Goal: Information Seeking & Learning: Get advice/opinions

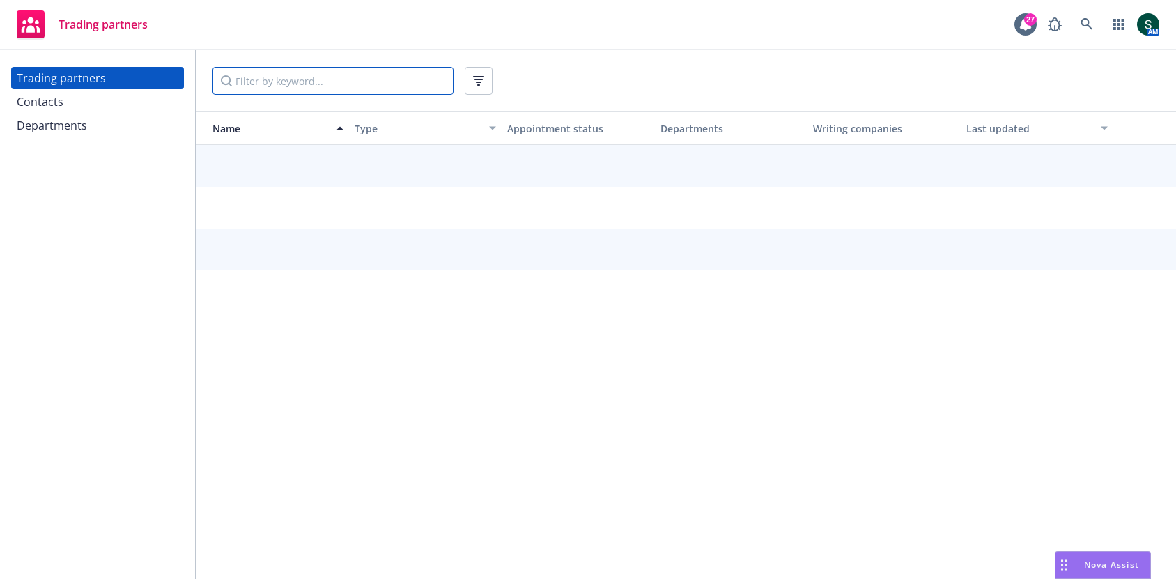
click at [268, 75] on input "Filter by keyword..." at bounding box center [332, 81] width 241 height 28
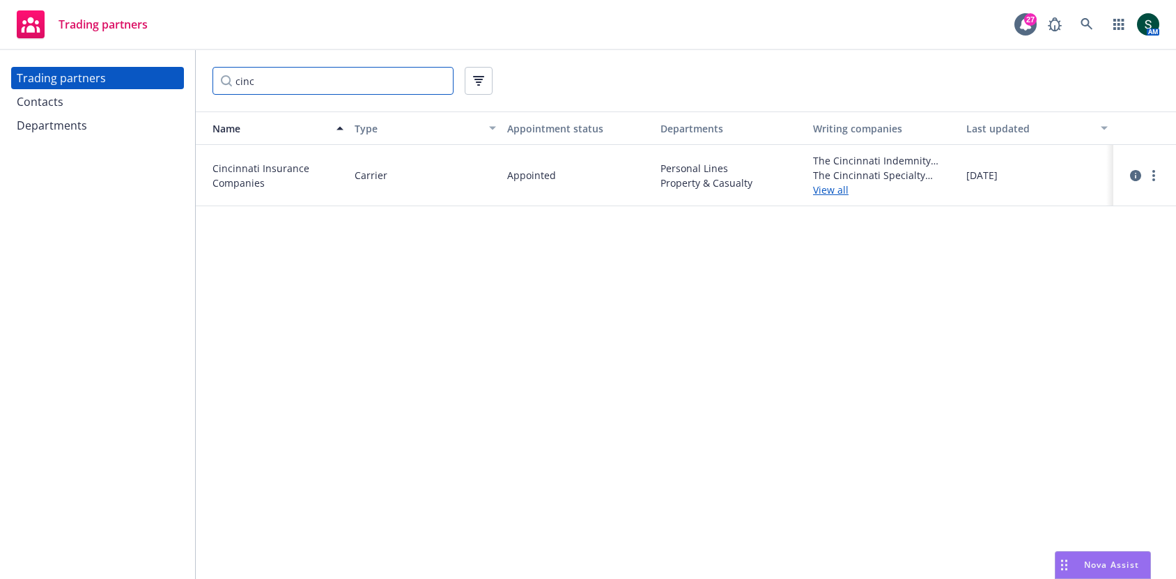
type input "cinc"
click at [826, 184] on link "View all" at bounding box center [884, 190] width 142 height 15
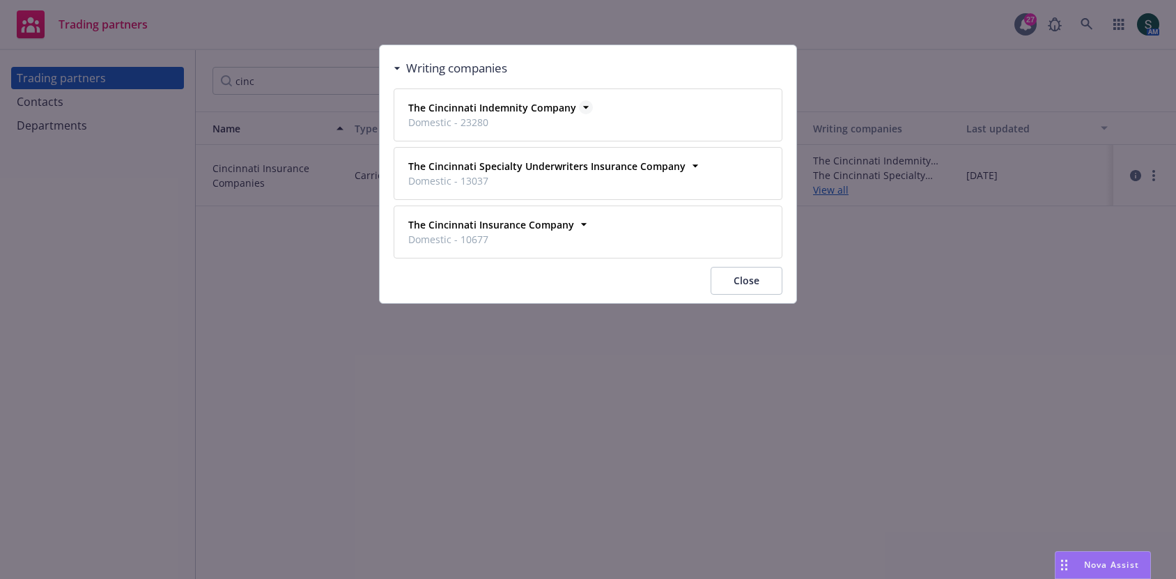
click at [579, 104] on icon at bounding box center [586, 107] width 14 height 14
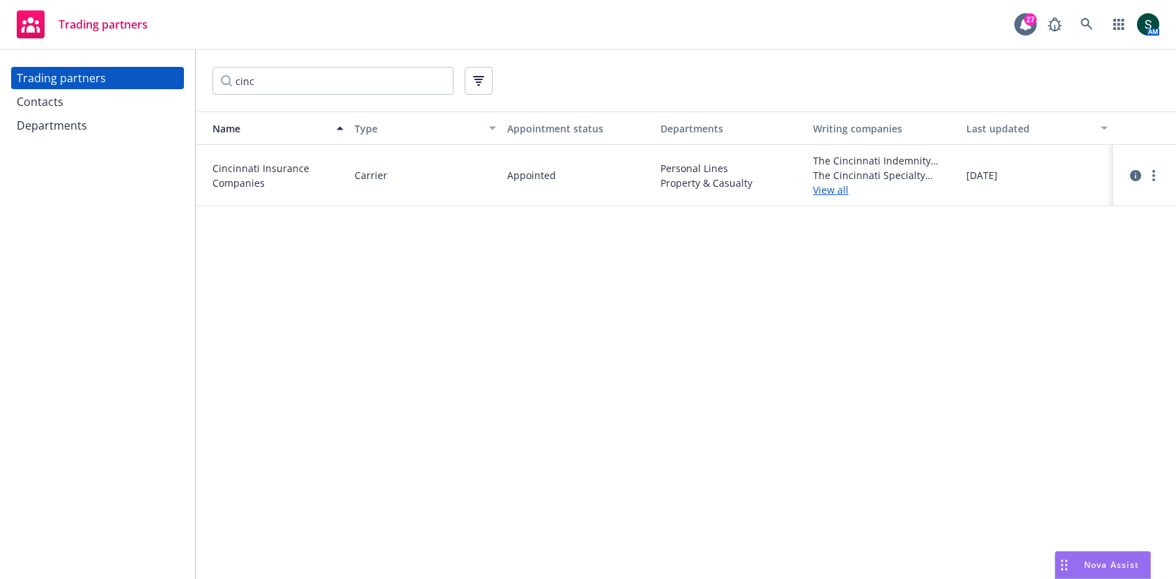
click at [62, 98] on div "Contacts" at bounding box center [98, 102] width 162 height 22
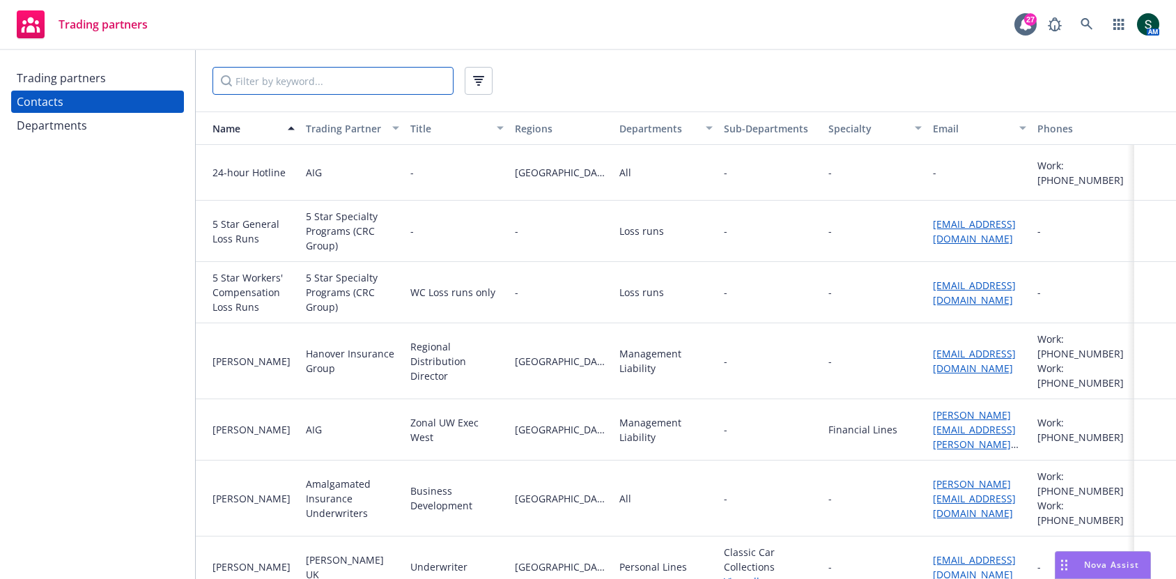
click at [297, 79] on input "Filter by keyword..." at bounding box center [332, 81] width 241 height 28
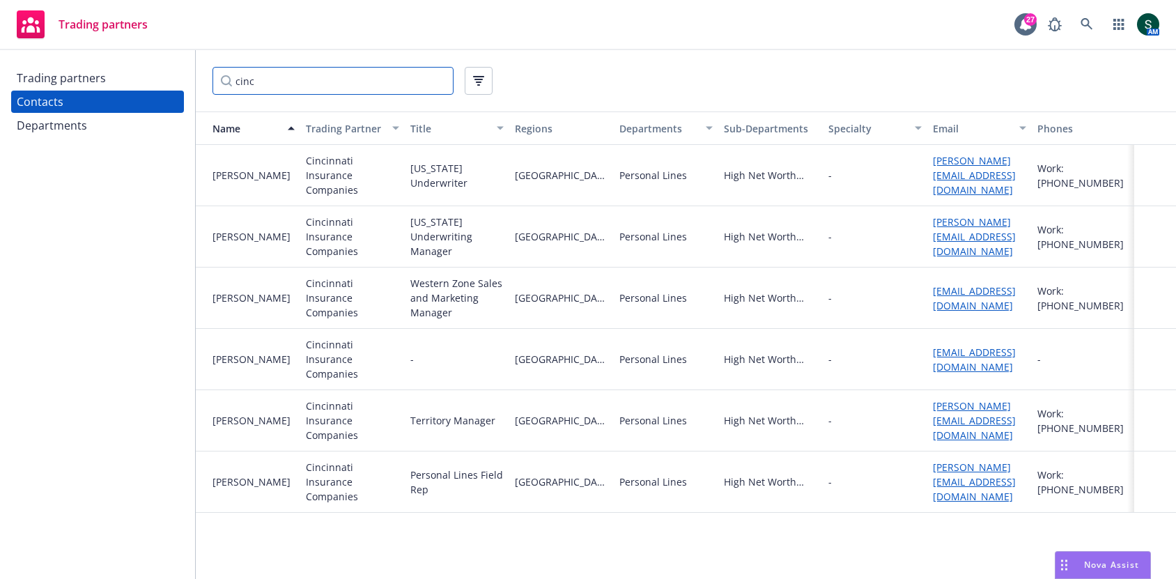
scroll to position [0, 1]
type input "cinc"
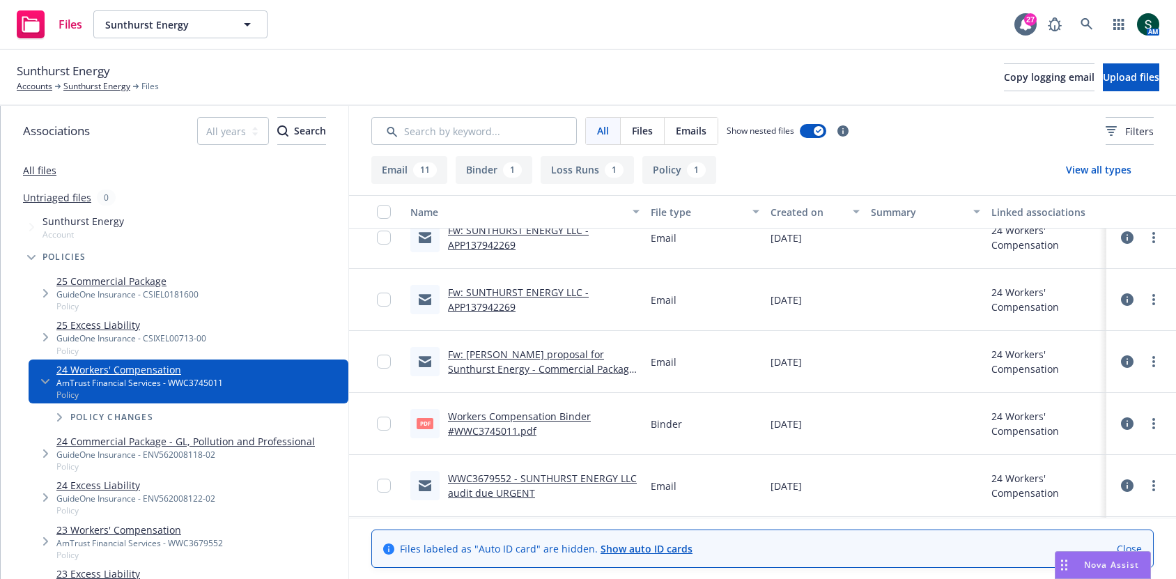
scroll to position [523, 0]
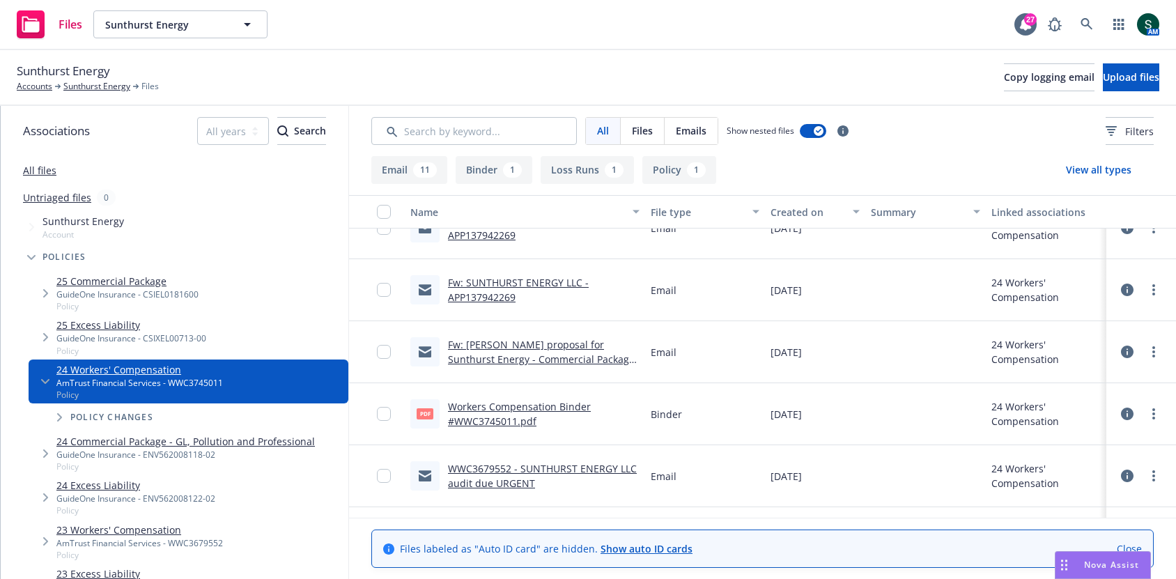
click at [479, 424] on link "Workers Compensation Binder #WWC3745011.pdf" at bounding box center [519, 414] width 143 height 28
click at [91, 89] on link "Sunthurst Energy" at bounding box center [96, 86] width 67 height 13
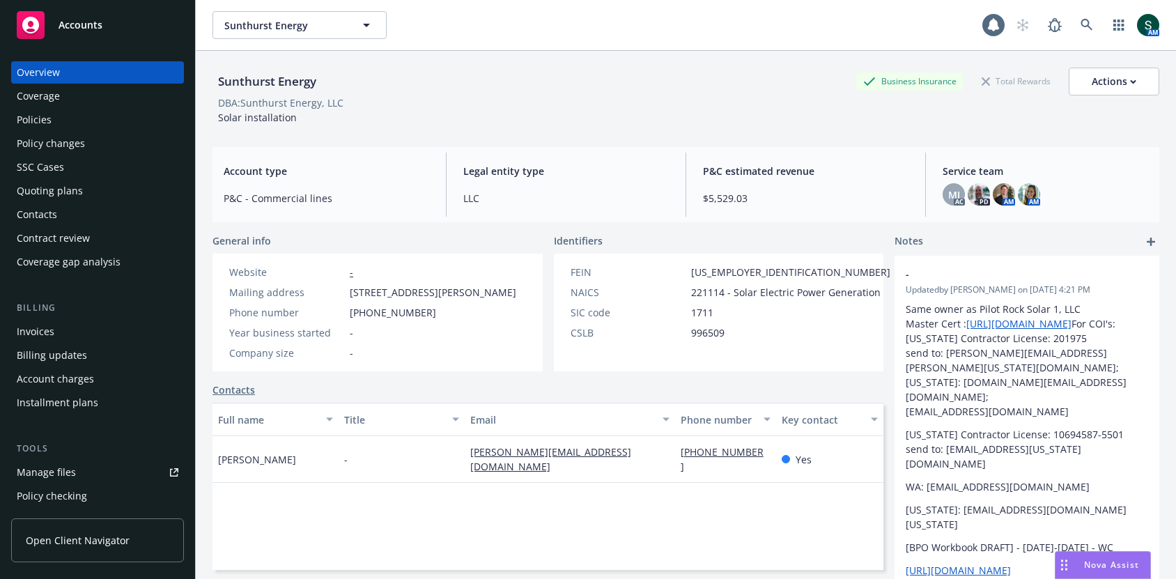
click at [83, 125] on div "Policies" at bounding box center [98, 120] width 162 height 22
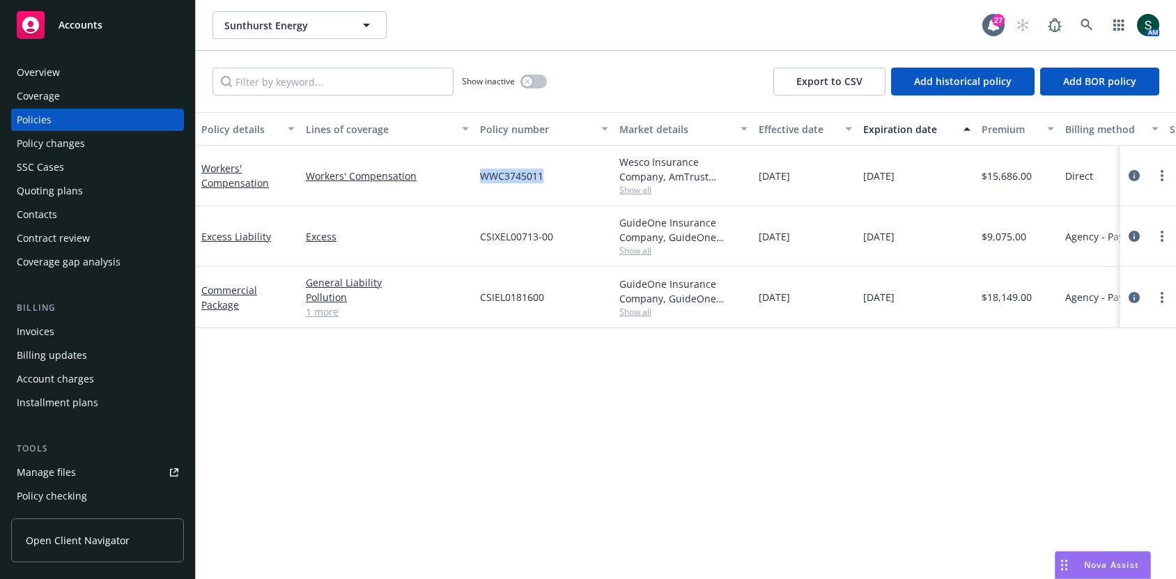
drag, startPoint x: 546, startPoint y: 184, endPoint x: 481, endPoint y: 171, distance: 66.0
click at [481, 171] on div "WWC3745011" at bounding box center [543, 176] width 139 height 61
copy span "WWC3745011"
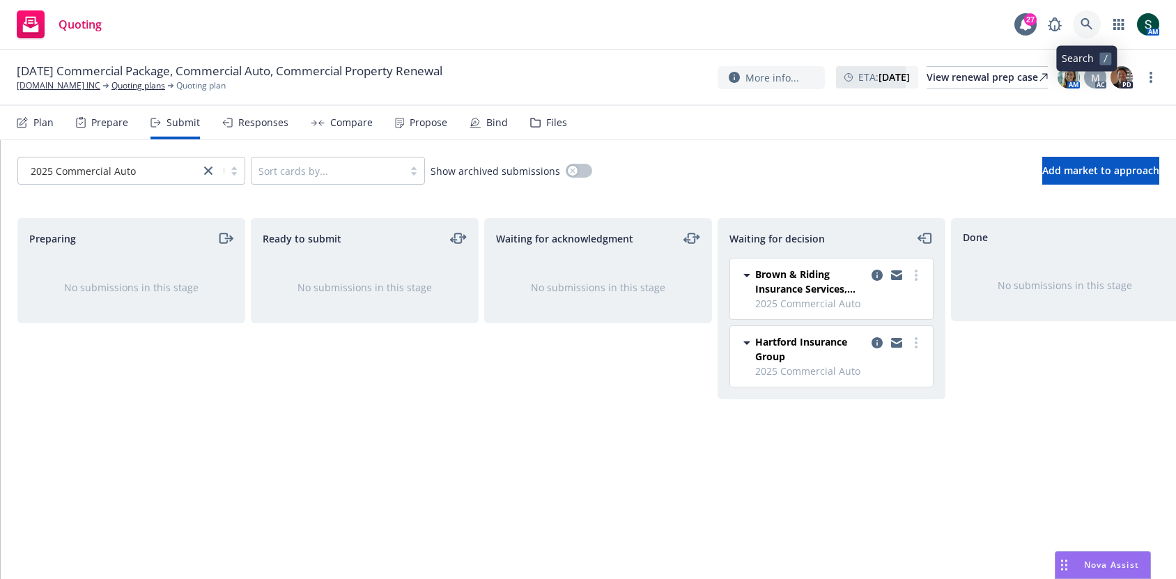
click at [1088, 18] on icon at bounding box center [1087, 24] width 13 height 13
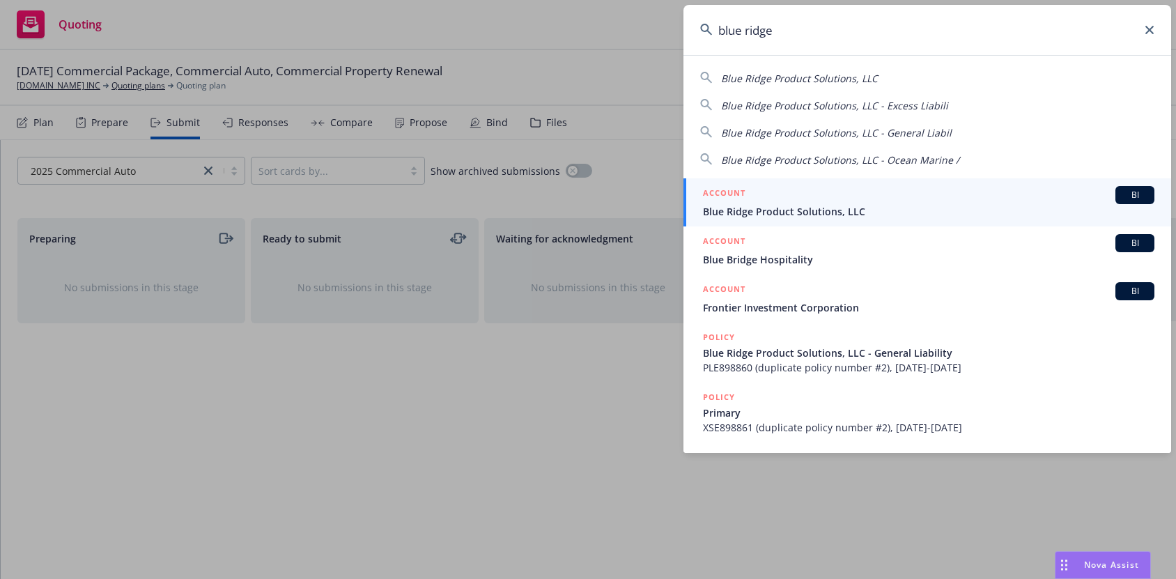
type input "blue ridge"
click at [755, 202] on div "ACCOUNT BI" at bounding box center [928, 195] width 451 height 18
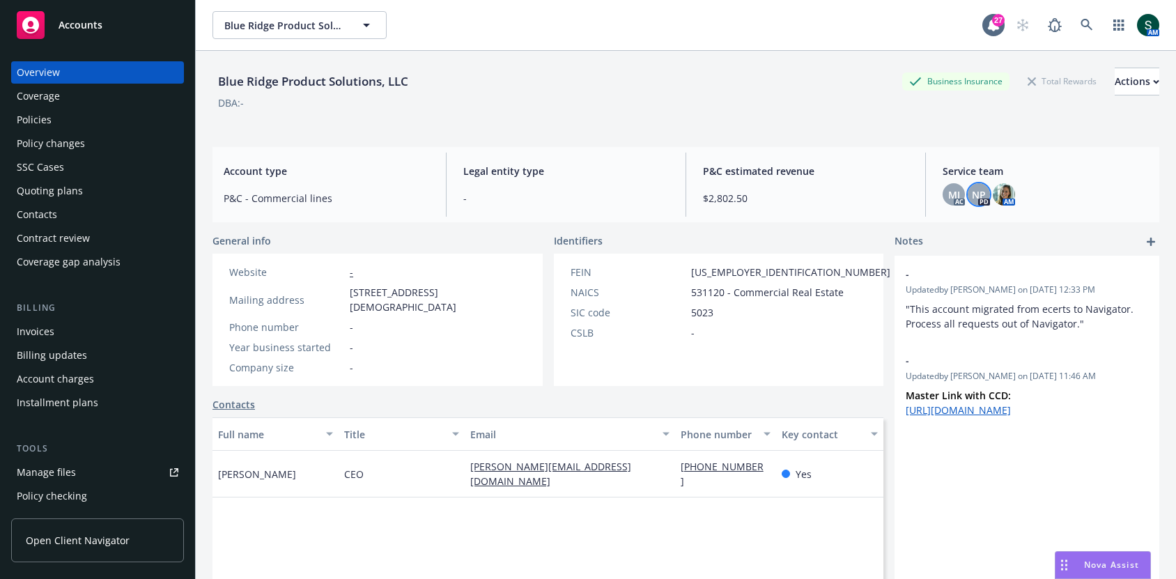
click at [978, 196] on span "NP" at bounding box center [979, 194] width 14 height 15
click at [1071, 17] on div "AM" at bounding box center [1084, 25] width 150 height 28
click at [1083, 19] on icon at bounding box center [1087, 25] width 13 height 13
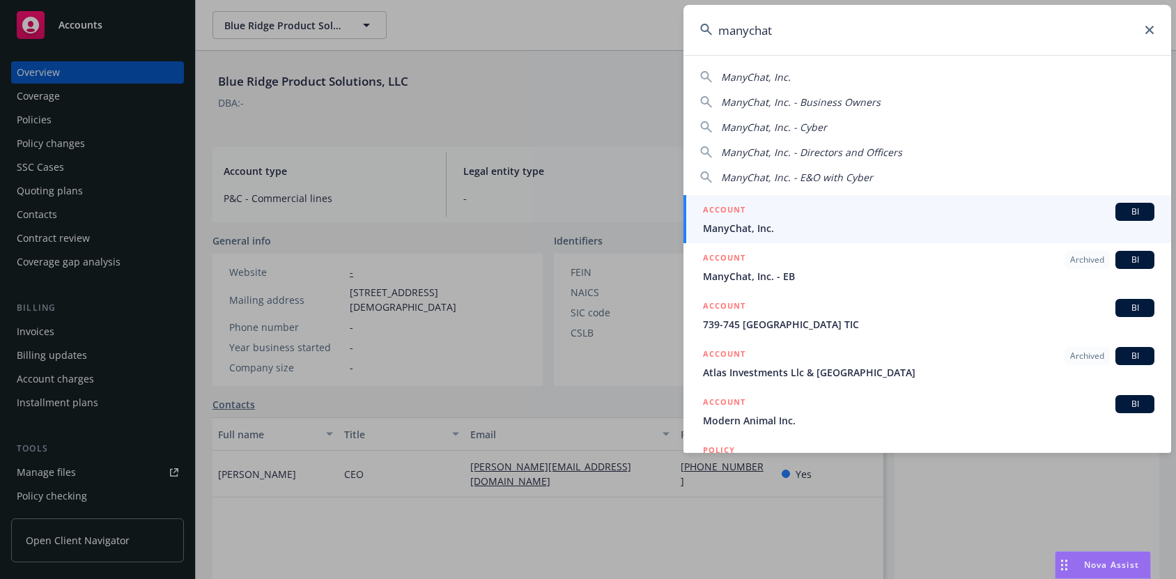
type input "manychat"
click at [773, 214] on div "ACCOUNT BI" at bounding box center [928, 212] width 451 height 18
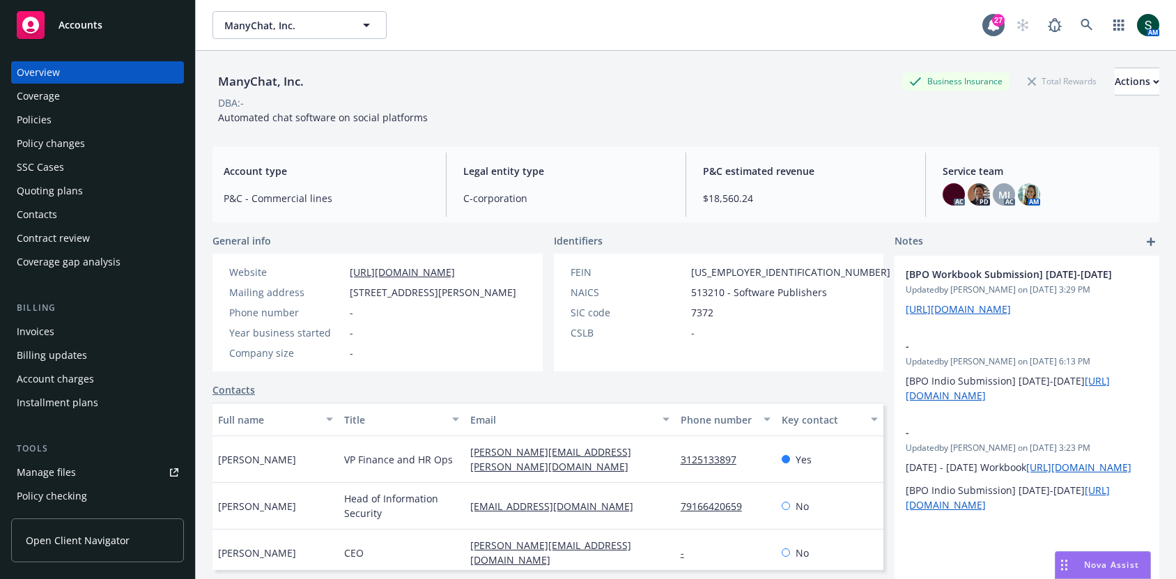
click at [1101, 567] on span "Nova Assist" at bounding box center [1111, 565] width 55 height 12
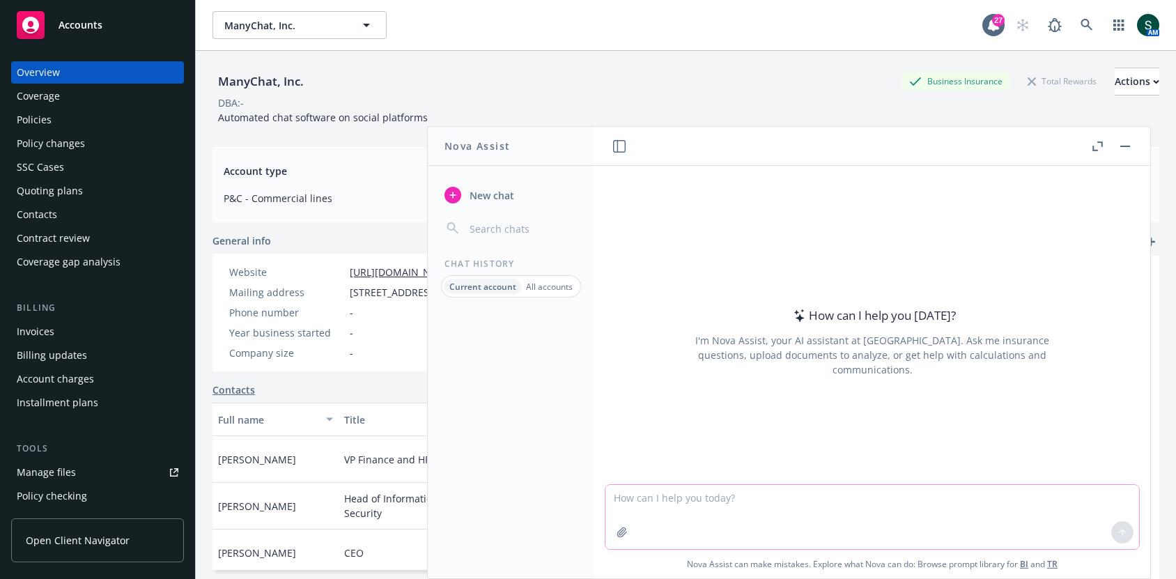
click at [720, 515] on textarea at bounding box center [872, 517] width 534 height 64
paste textarea "We need to communicate with insured that excess and surplus lines policies are …"
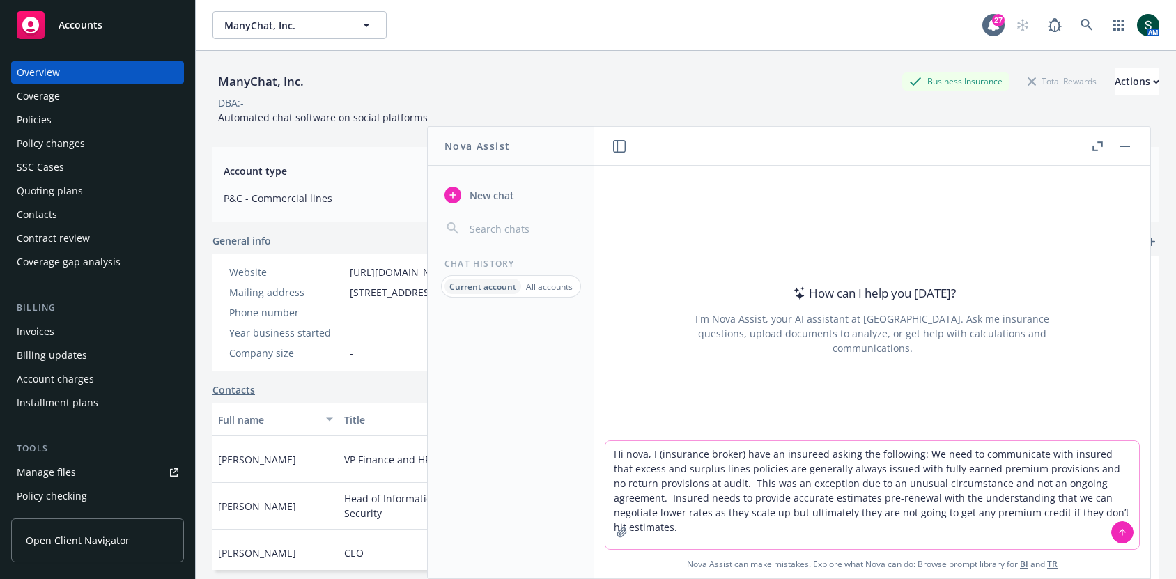
drag, startPoint x: 877, startPoint y: 529, endPoint x: 923, endPoint y: 449, distance: 92.4
click at [923, 449] on textarea "Hi nova, I (insurance broker) have an insureed asking the following: We need to…" at bounding box center [872, 495] width 534 height 108
paste textarea "I received the following question from our internal legal counsel. Is this some…"
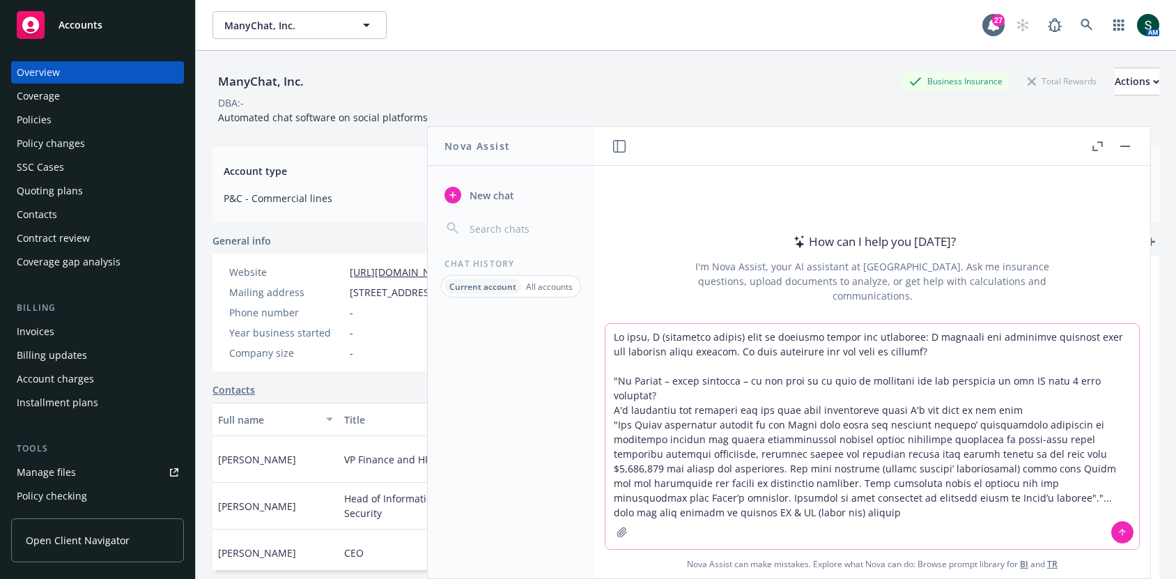
type textarea "Hi nova, I (insurance broker) have an insureed asking the following: I received…"
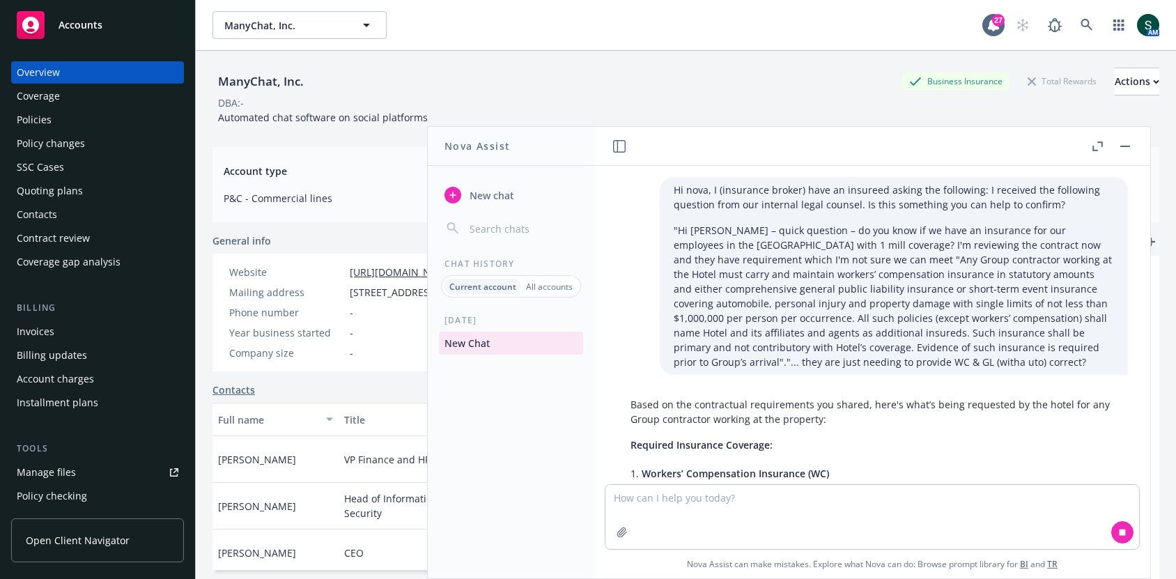
click at [84, 127] on div "Policies" at bounding box center [98, 120] width 162 height 22
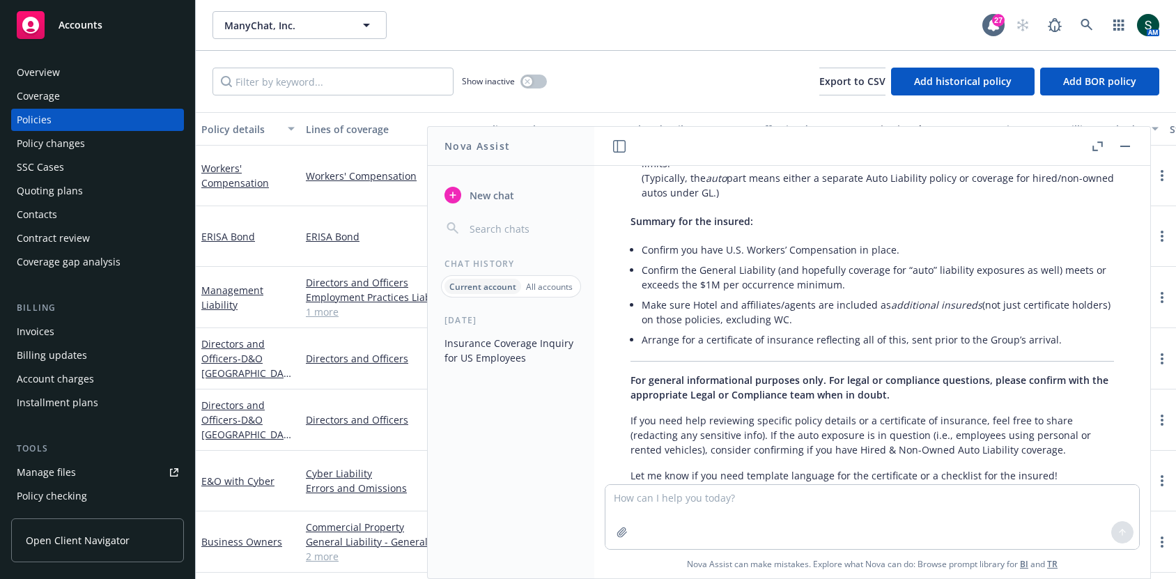
scroll to position [690, 0]
click at [1128, 139] on button "button" at bounding box center [1125, 146] width 17 height 17
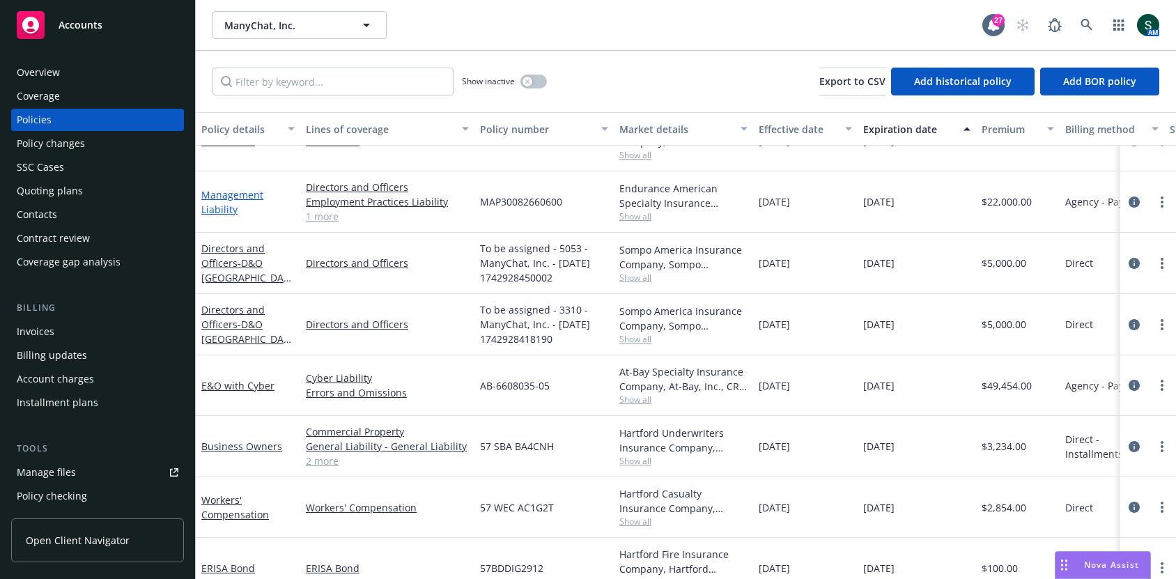
scroll to position [99, 0]
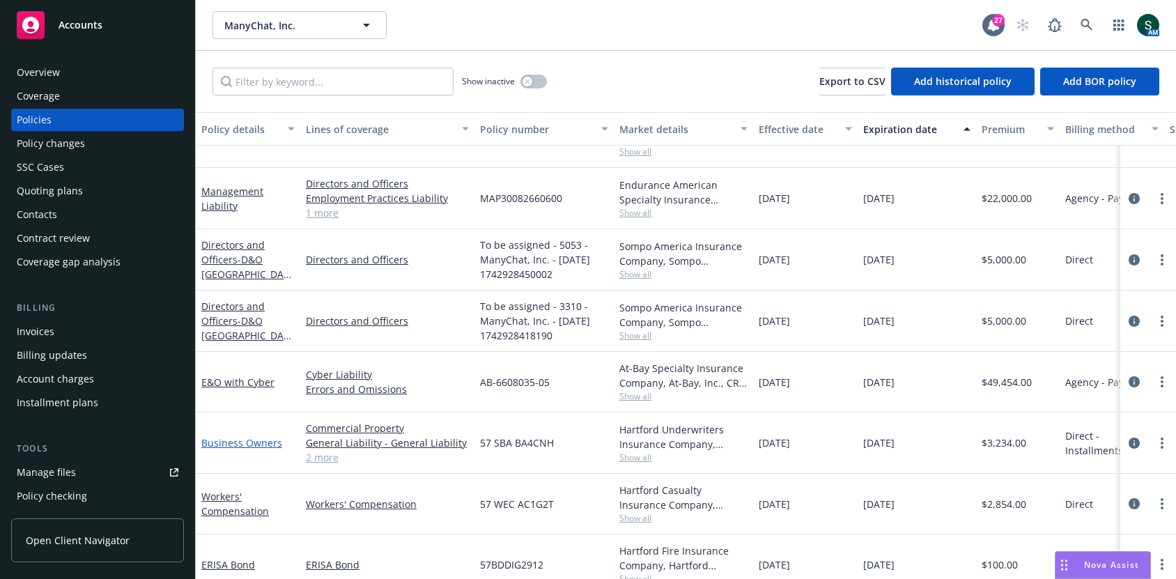
click at [221, 442] on link "Business Owners" at bounding box center [241, 442] width 81 height 13
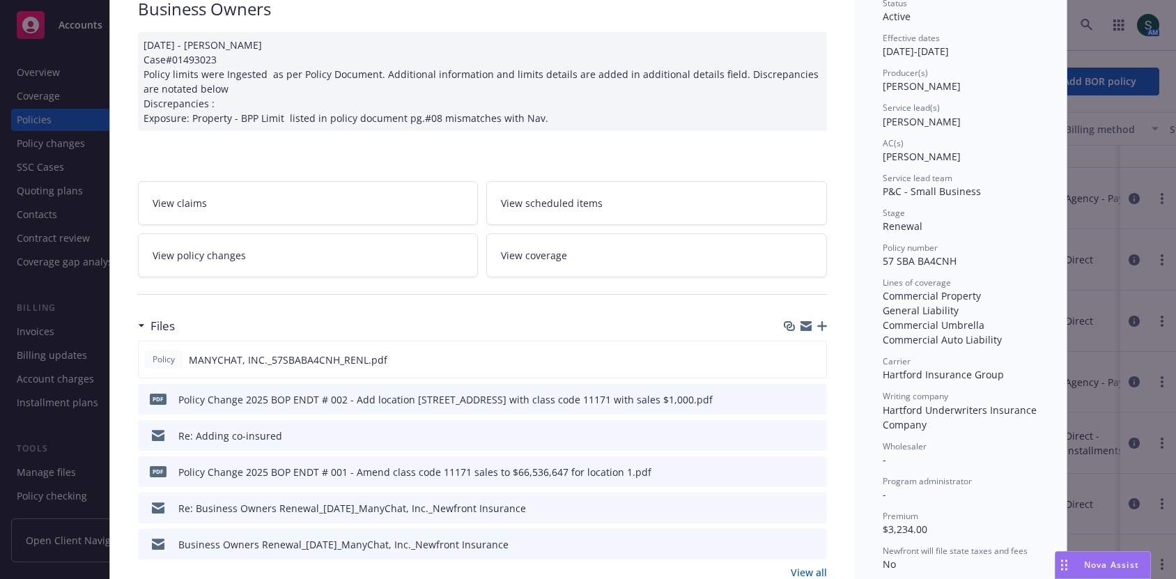
scroll to position [180, 0]
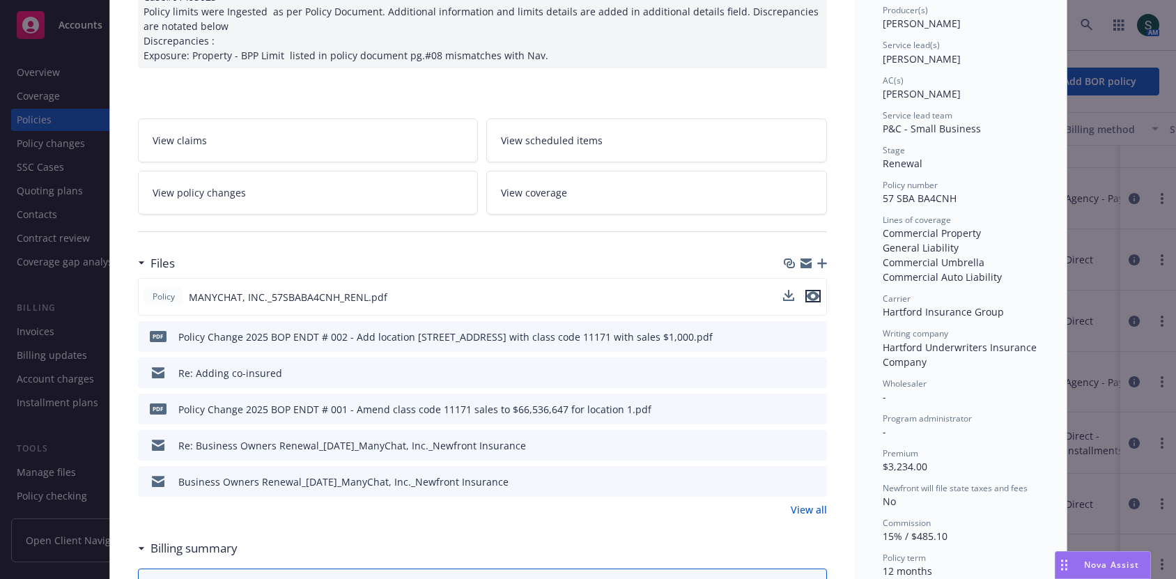
click at [817, 297] on icon "preview file" at bounding box center [813, 296] width 13 height 10
click at [1091, 574] on div "Nova Assist" at bounding box center [1102, 565] width 95 height 26
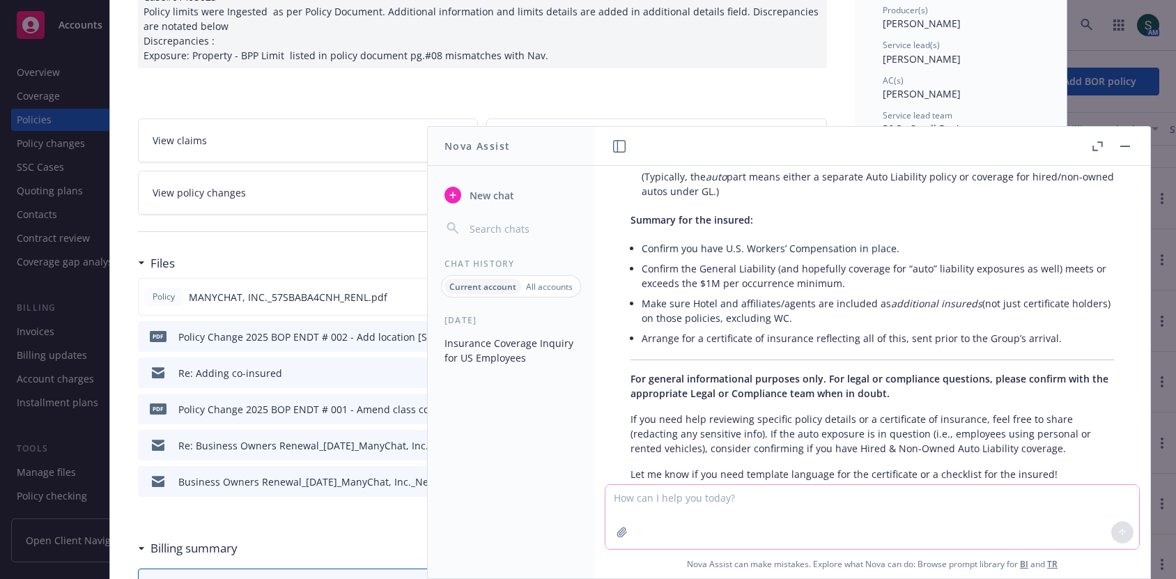
click at [903, 503] on textarea at bounding box center [872, 517] width 534 height 64
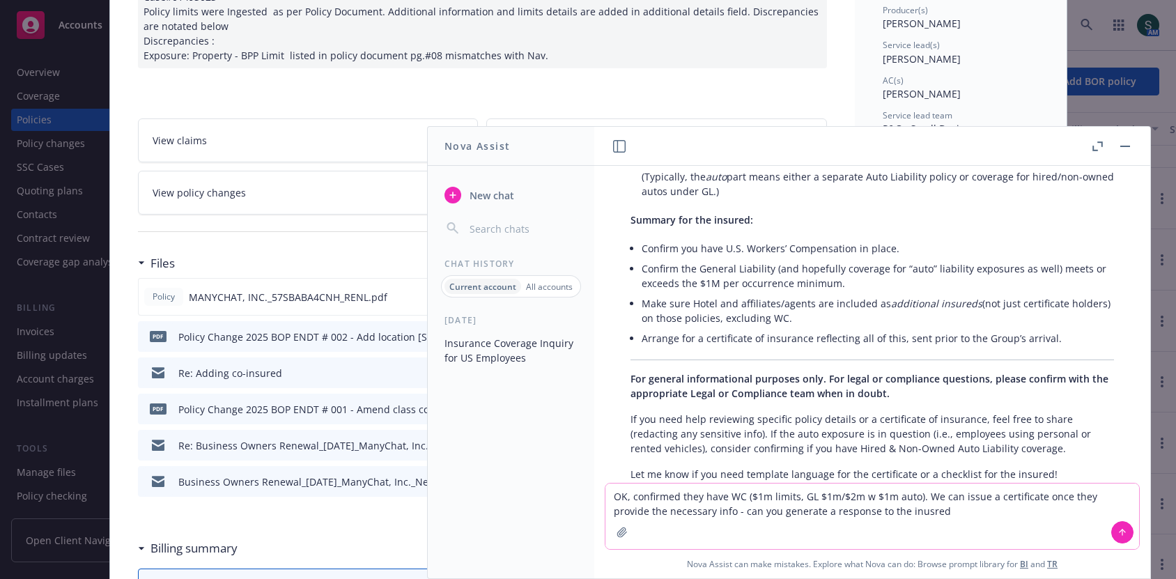
type textarea "OK, confirmed they have WC ($1m limits, GL $1m/$2m w $1m auto). We can issue a …"
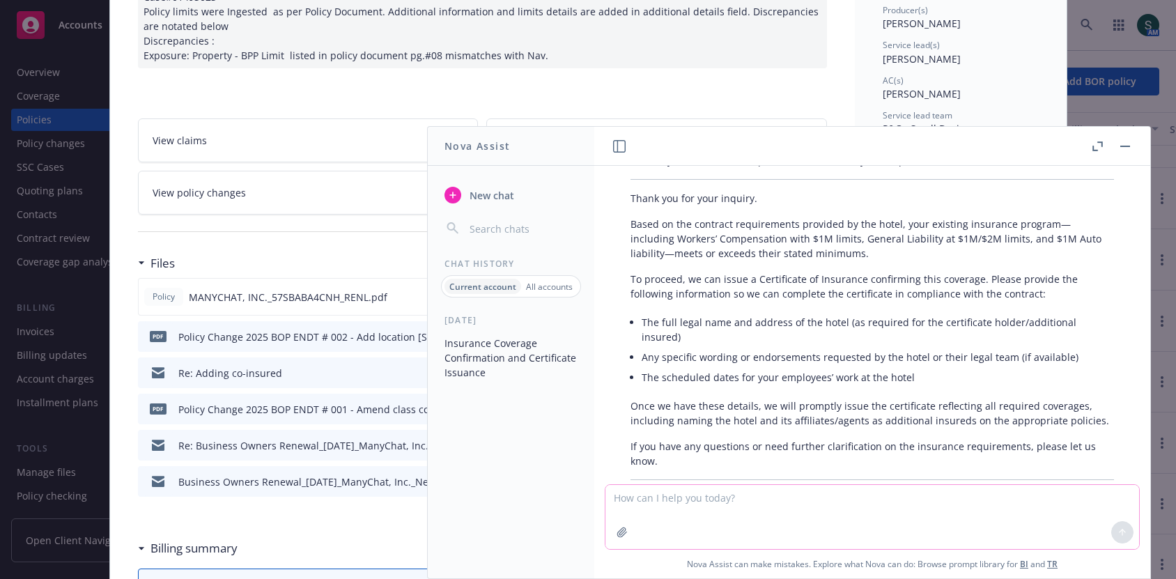
scroll to position [1105, 0]
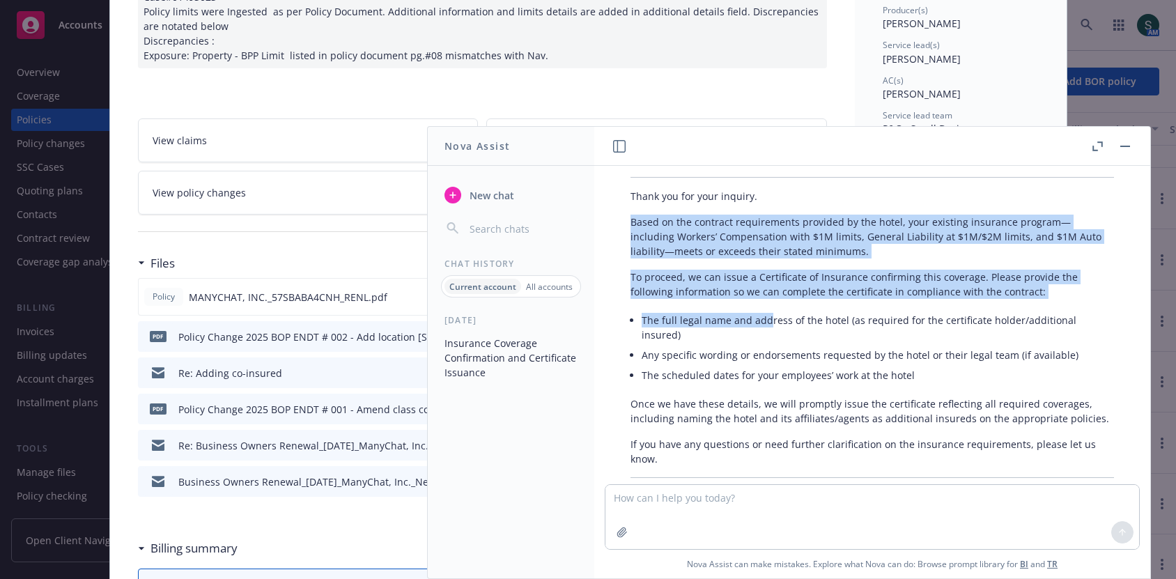
drag, startPoint x: 632, startPoint y: 208, endPoint x: 773, endPoint y: 334, distance: 189.9
click at [764, 311] on div "Certainly! Here’s a concise, professional draft for your response to the insure…" at bounding box center [872, 348] width 511 height 404
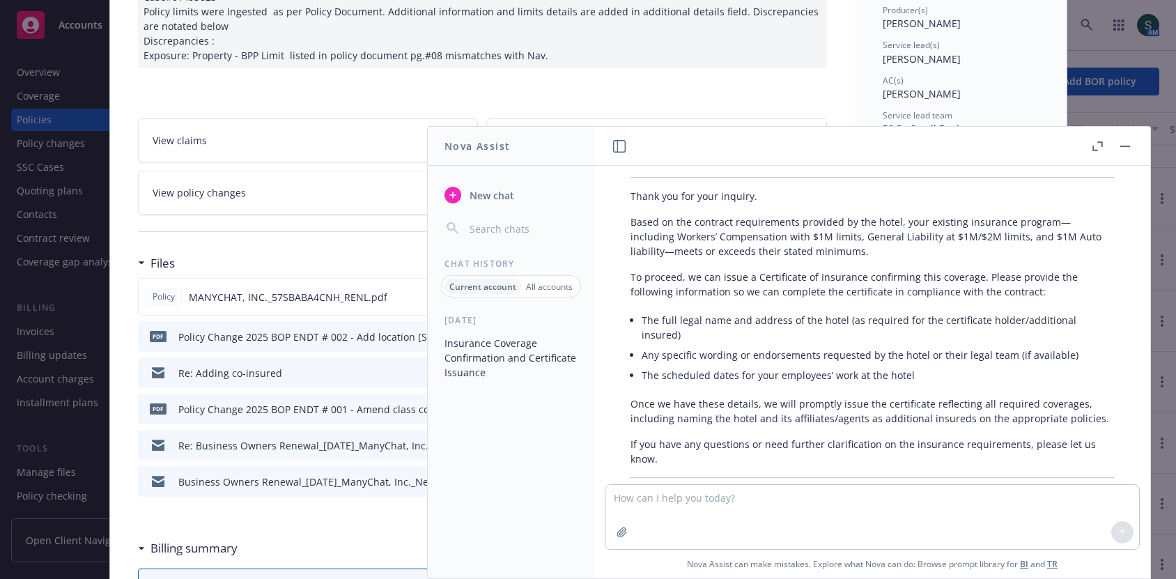
click at [771, 345] on li "Any specific wording or endorsements requested by the hotel or their legal team…" at bounding box center [878, 355] width 472 height 20
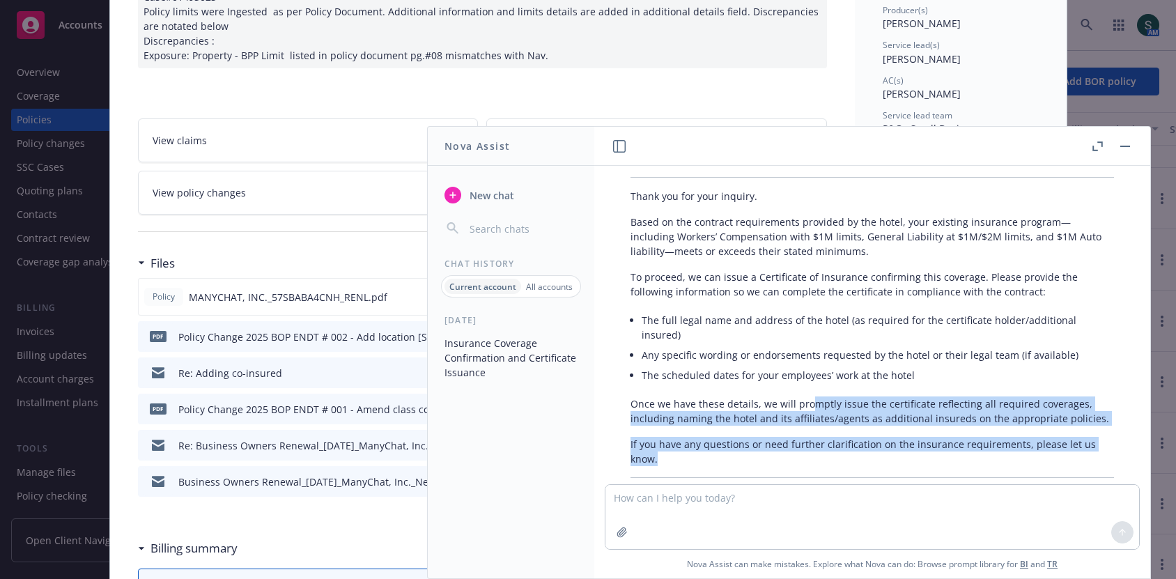
drag, startPoint x: 1108, startPoint y: 410, endPoint x: 805, endPoint y: 370, distance: 305.1
click at [805, 370] on div "Certainly! Here’s a concise, professional draft for your response to the insure…" at bounding box center [872, 348] width 511 height 404
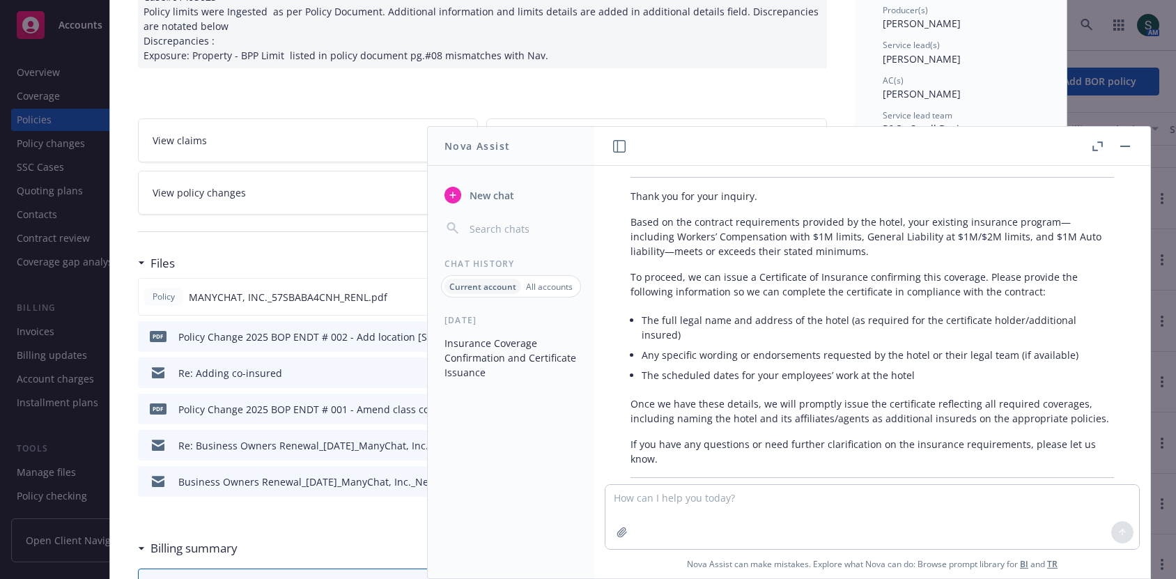
click at [883, 490] on em "For general informational purposes only. For legal or compliance questions, ple…" at bounding box center [864, 504] width 467 height 28
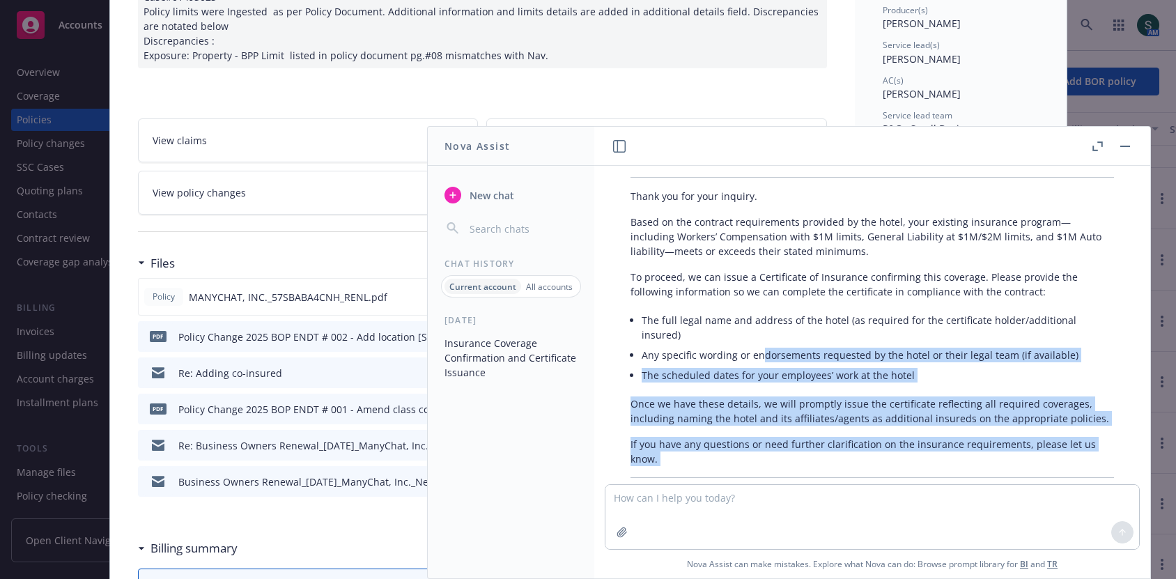
scroll to position [1095, 0]
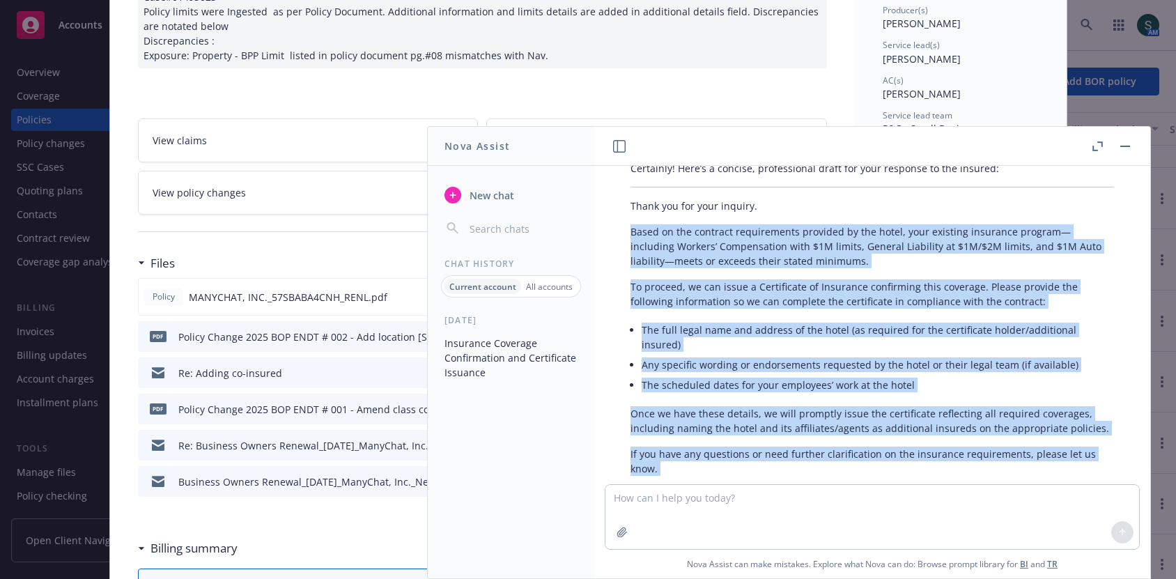
drag, startPoint x: 890, startPoint y: 463, endPoint x: 627, endPoint y: 220, distance: 357.4
click at [627, 220] on div "Certainly! Here’s a concise, professional draft for your response to the insure…" at bounding box center [872, 357] width 511 height 404
copy div "Based on the contract requirements provided by the hotel, your existing insuran…"
click at [1130, 143] on button "button" at bounding box center [1125, 146] width 17 height 17
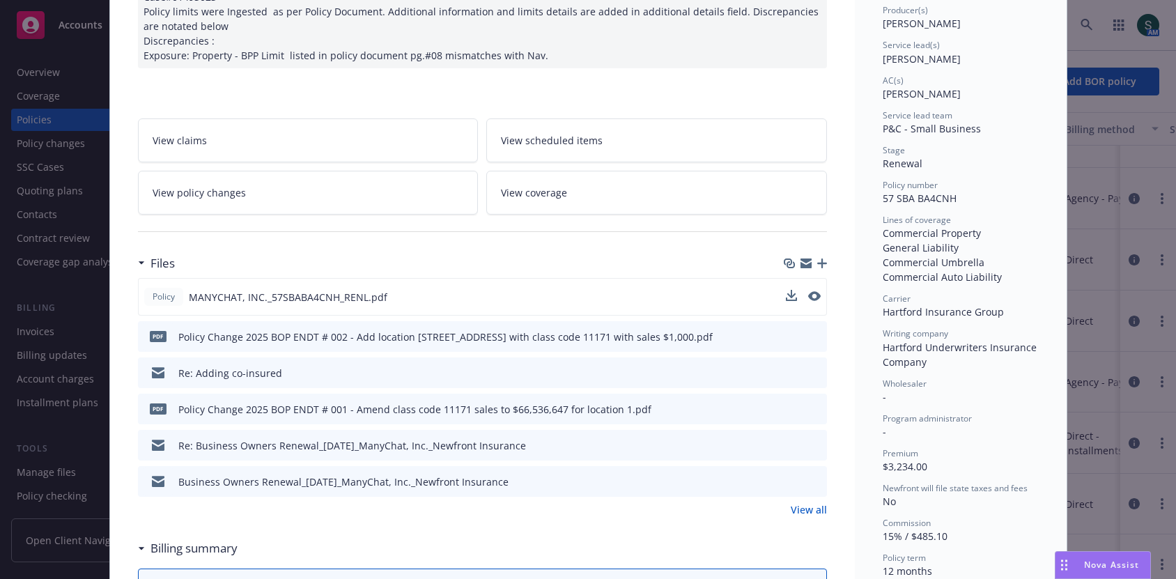
scroll to position [0, 0]
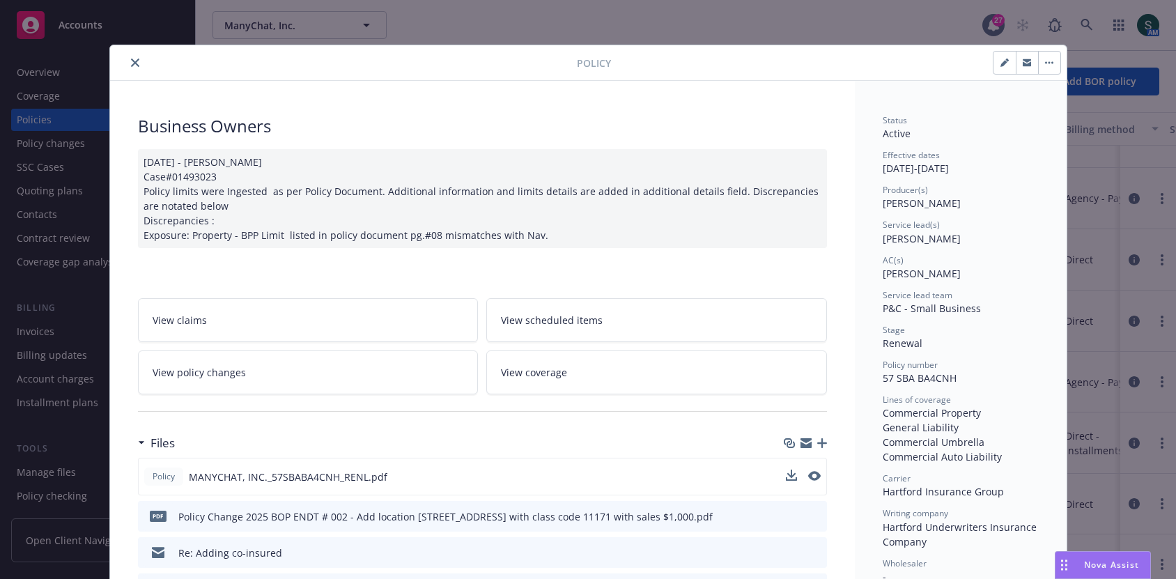
click at [132, 59] on icon "close" at bounding box center [135, 63] width 8 height 8
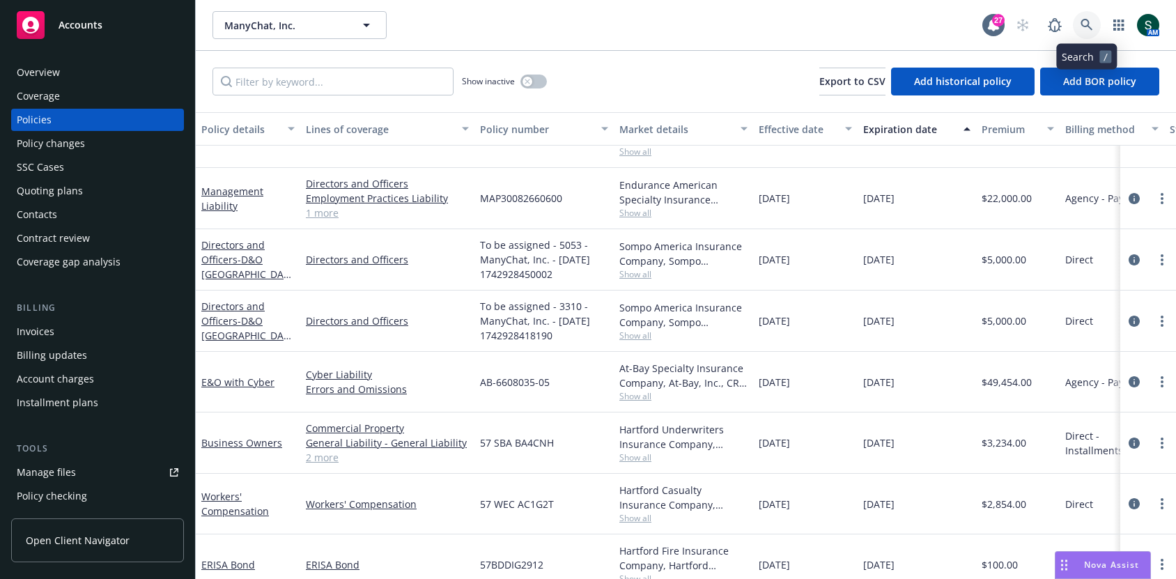
click at [1081, 21] on icon at bounding box center [1087, 25] width 13 height 13
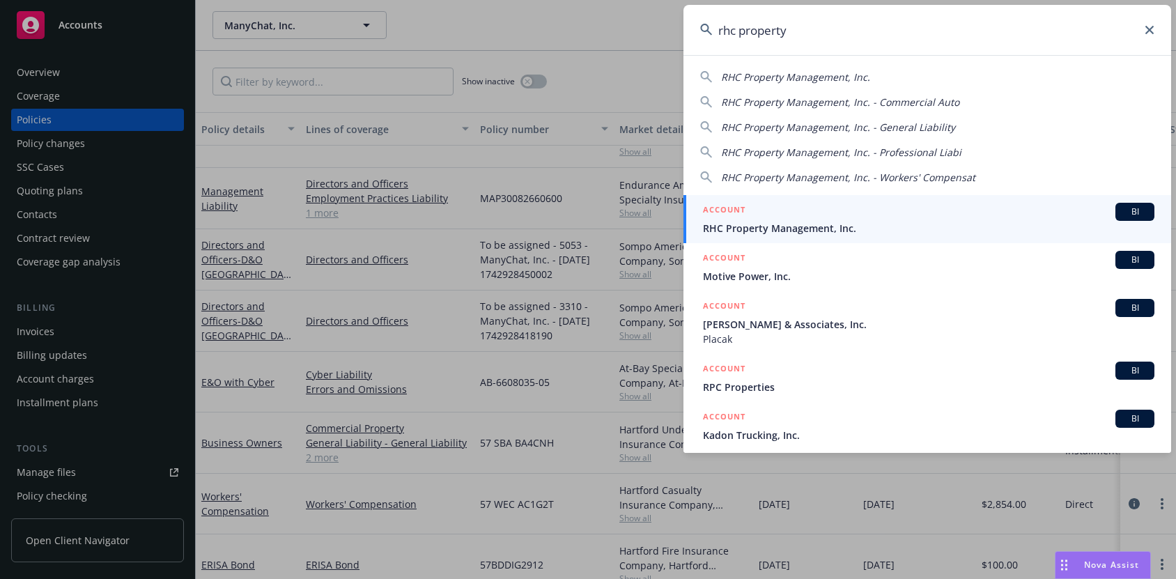
type input "rhc property"
click at [812, 219] on div "ACCOUNT BI" at bounding box center [928, 212] width 451 height 18
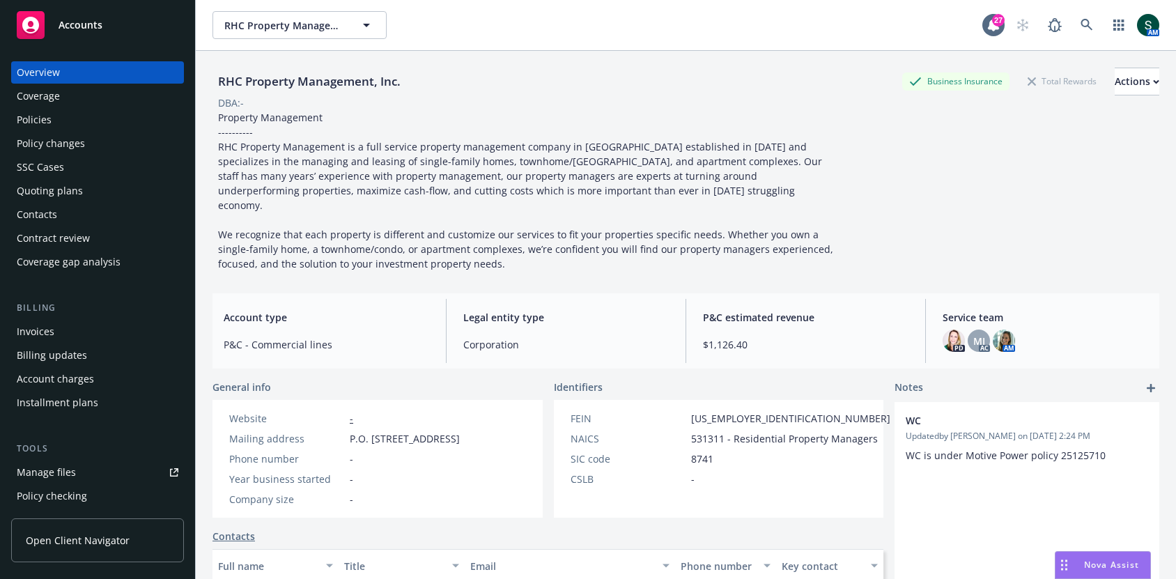
click at [75, 114] on div "Policies" at bounding box center [98, 120] width 162 height 22
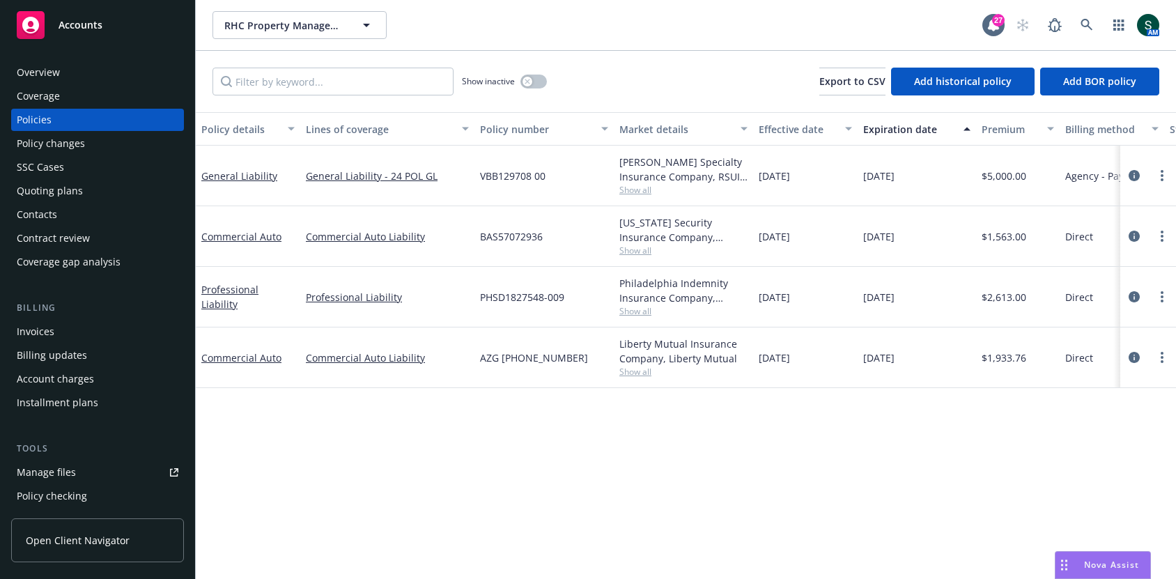
click at [74, 77] on div "Overview" at bounding box center [98, 72] width 162 height 22
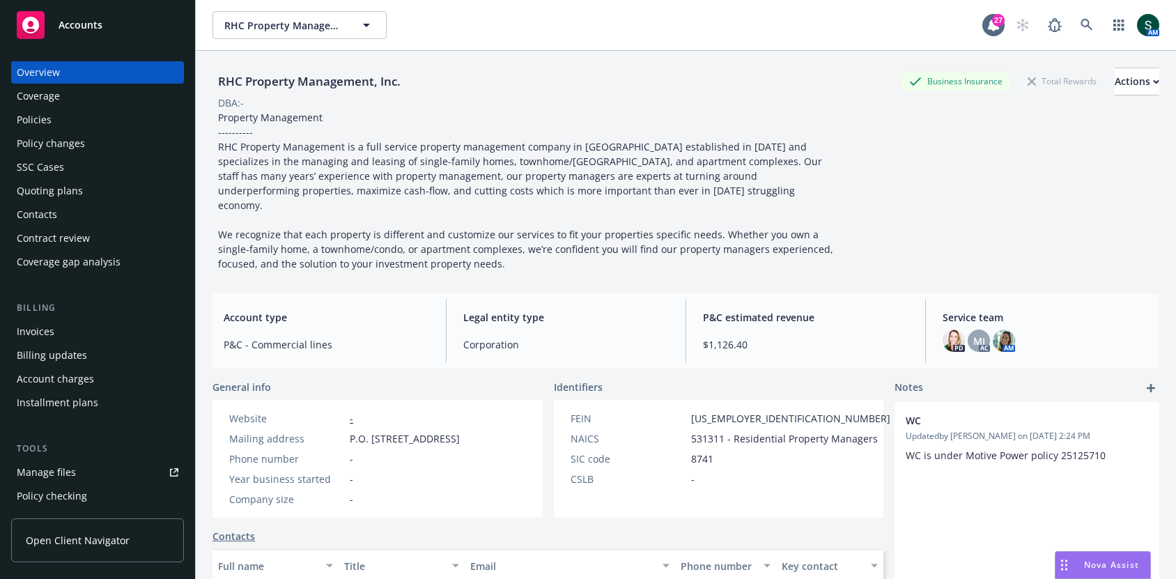
click at [52, 196] on div "Quoting plans" at bounding box center [50, 191] width 66 height 22
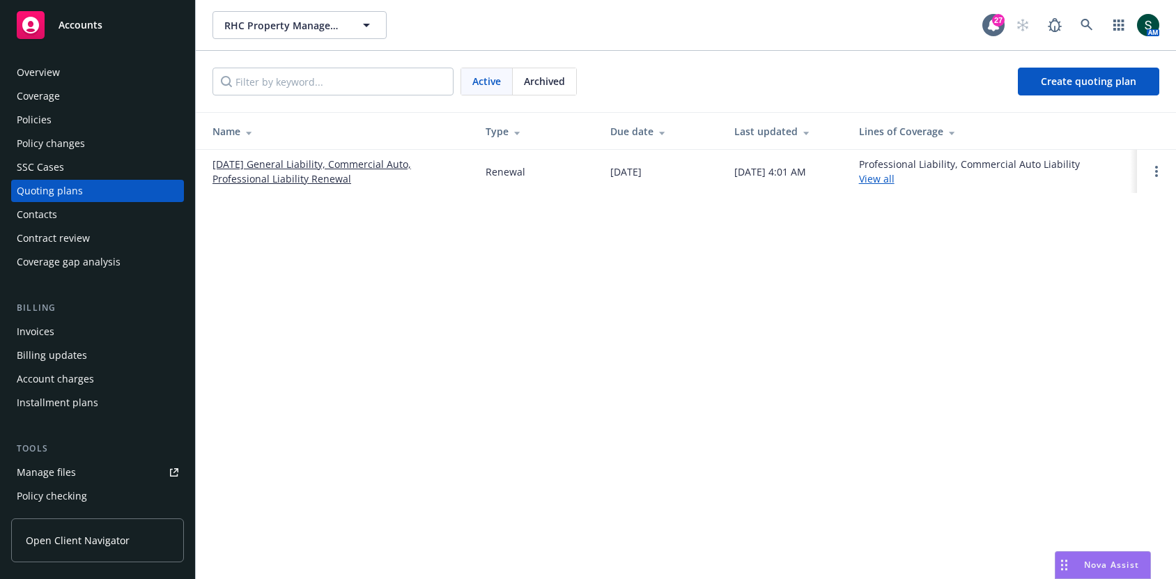
click at [304, 170] on link "[DATE] General Liability, Commercial Auto, Professional Liability Renewal" at bounding box center [337, 171] width 251 height 29
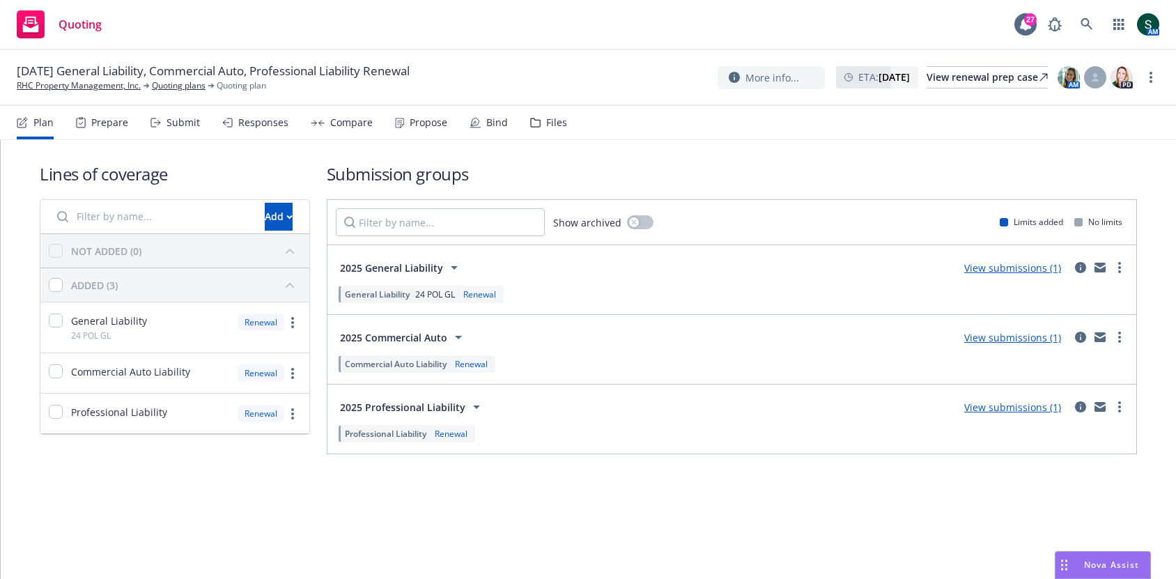
click at [404, 265] on span "2025 General Liability" at bounding box center [391, 268] width 103 height 15
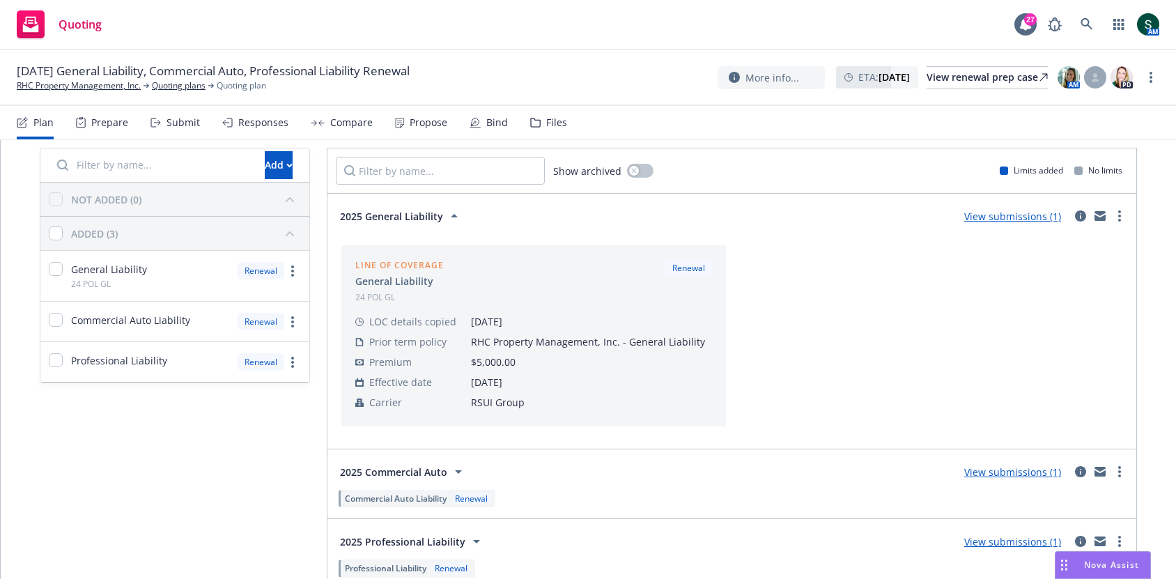
scroll to position [54, 0]
click at [57, 87] on link "RHC Property Management, Inc." at bounding box center [79, 85] width 124 height 13
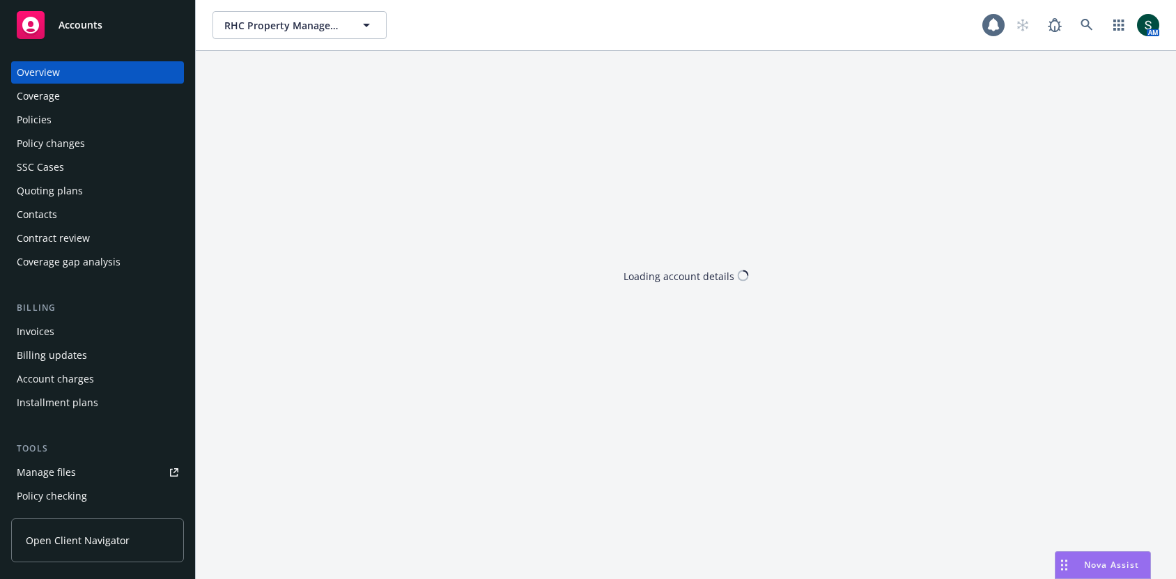
click at [68, 119] on div "Policies" at bounding box center [98, 120] width 162 height 22
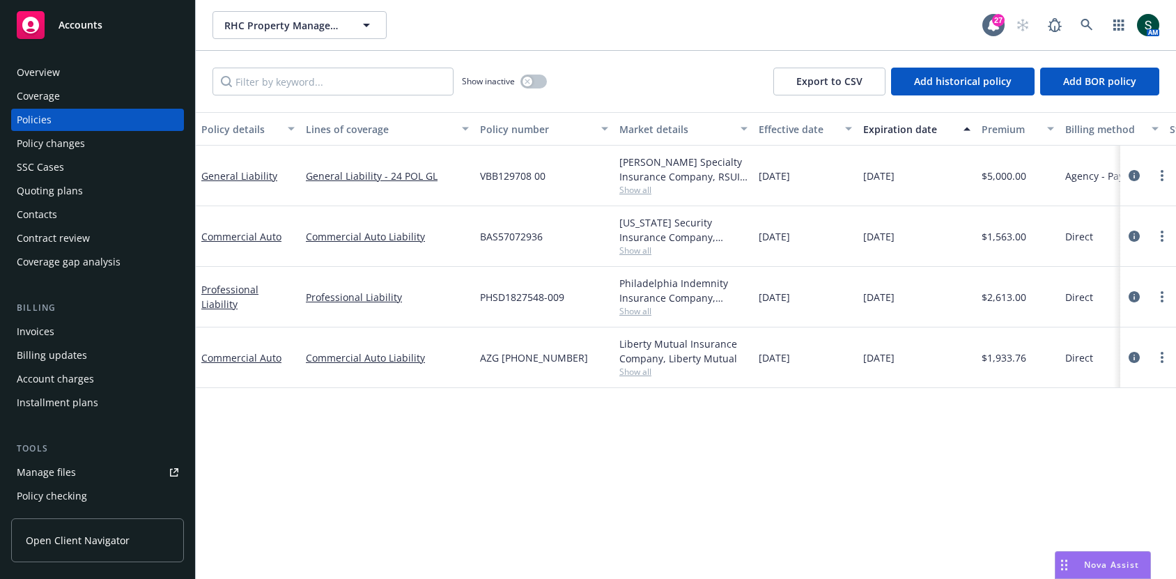
click at [628, 185] on span "Show all" at bounding box center [683, 190] width 128 height 12
click at [635, 153] on div "Covington Specialty Insurance Company, RSUI Group, CRC Group Show all" at bounding box center [683, 176] width 139 height 61
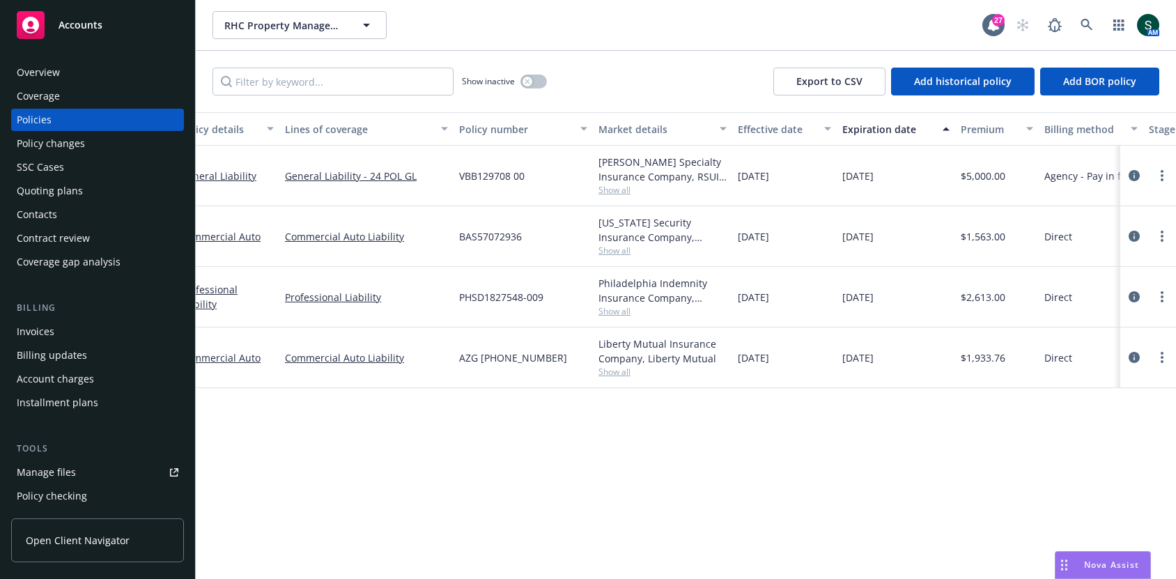
scroll to position [0, 31]
